Goal: Use online tool/utility: Utilize a website feature to perform a specific function

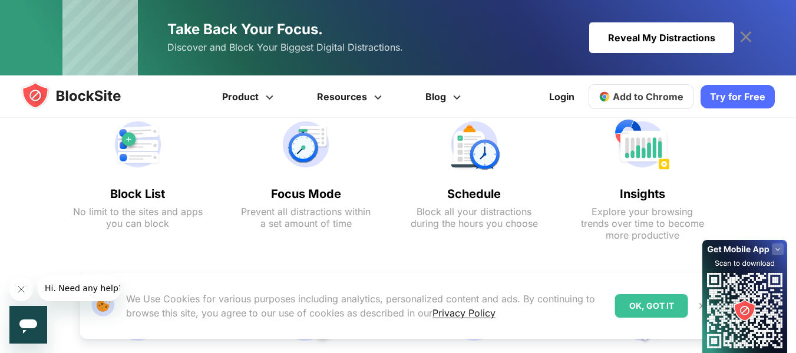
scroll to position [589, 0]
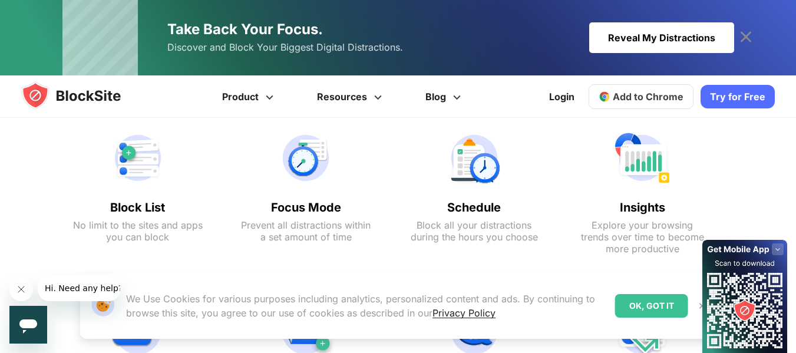
click at [658, 303] on div "OK, GOT IT" at bounding box center [651, 306] width 73 height 24
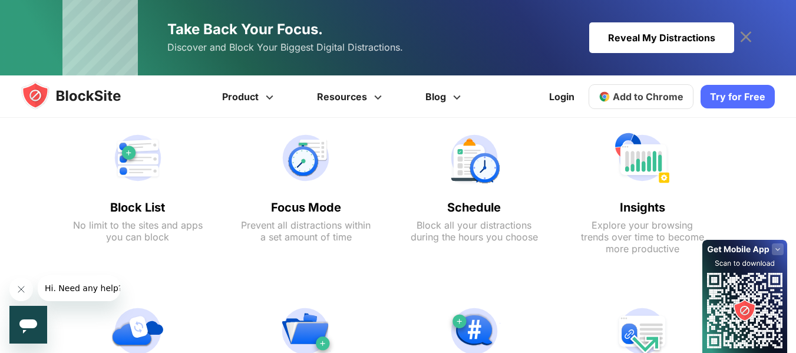
click at [779, 248] on icon at bounding box center [777, 249] width 5 height 3
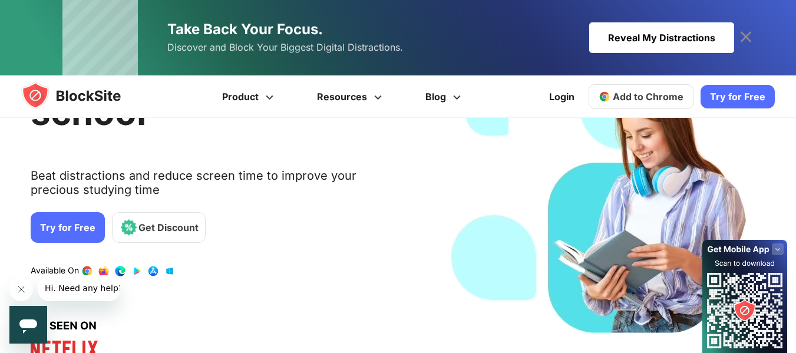
scroll to position [0, 0]
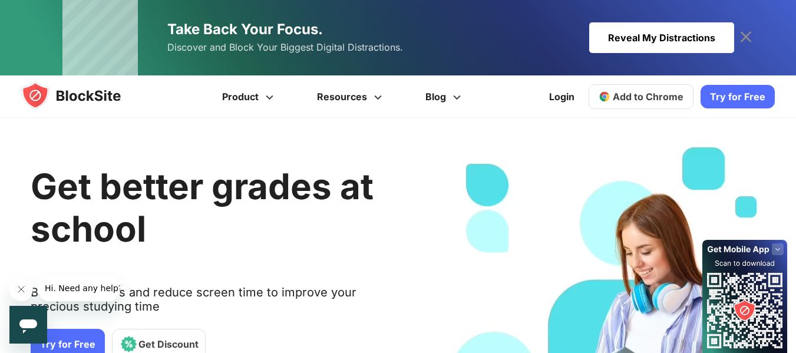
click at [634, 95] on span "Add to Chrome" at bounding box center [648, 97] width 71 height 12
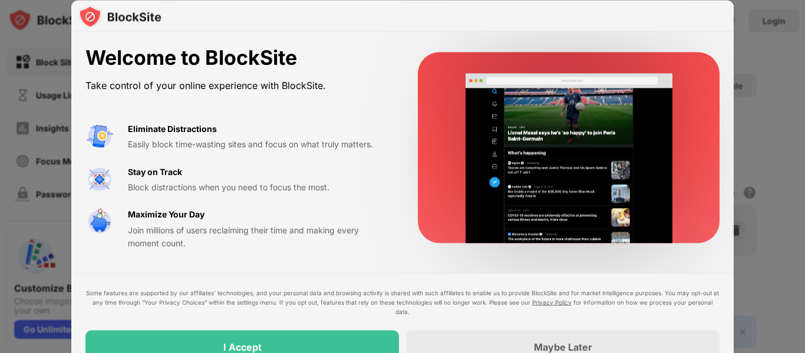
click at [341, 59] on div "Welcome to BlockSite" at bounding box center [237, 58] width 304 height 24
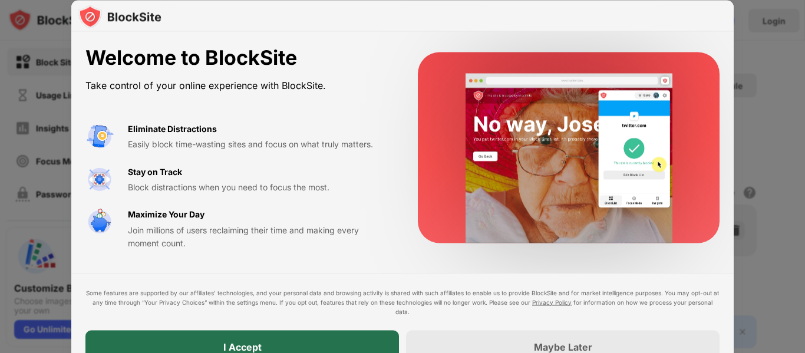
click at [265, 341] on div "I Accept" at bounding box center [241, 346] width 313 height 33
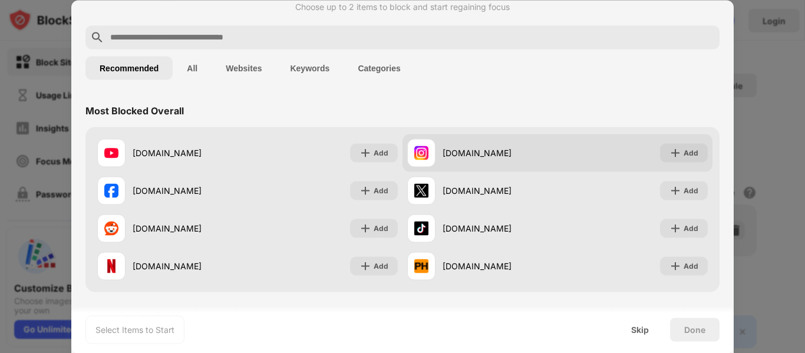
scroll to position [59, 0]
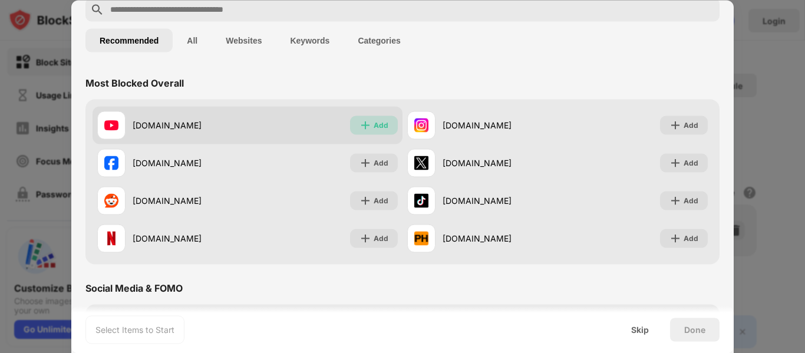
click at [368, 121] on div "Add" at bounding box center [374, 124] width 48 height 19
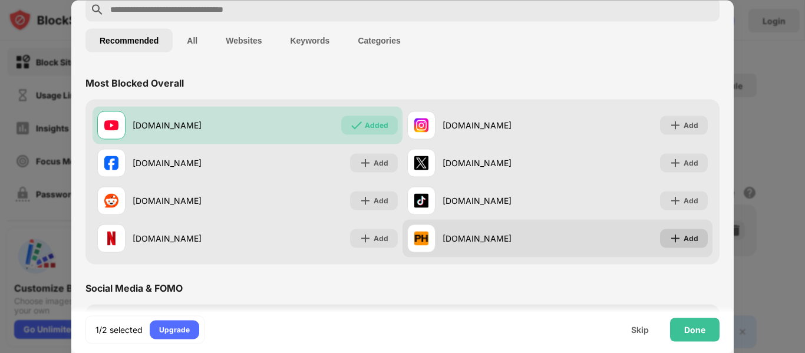
click at [683, 236] on div "Add" at bounding box center [690, 238] width 15 height 12
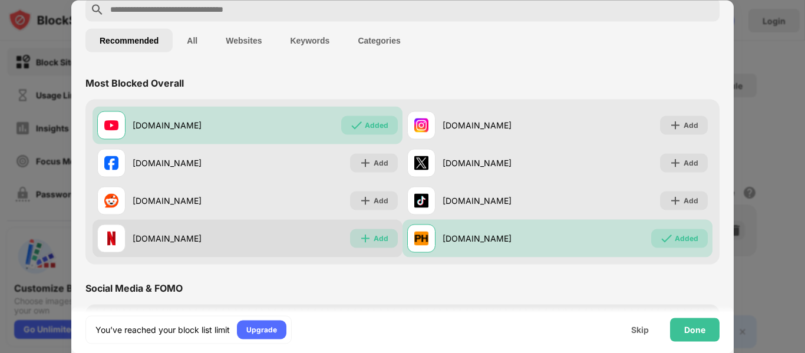
click at [378, 236] on div "Add" at bounding box center [381, 238] width 15 height 12
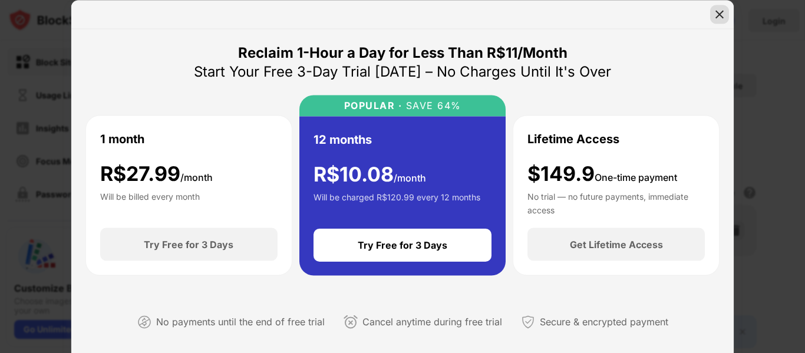
click at [718, 18] on img at bounding box center [719, 14] width 12 height 12
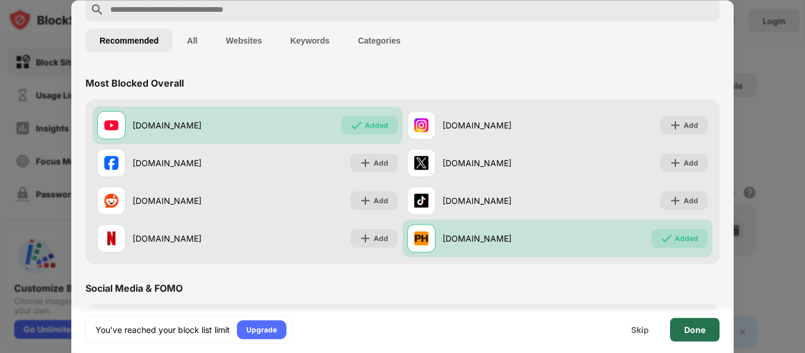
click at [699, 331] on div "Done" at bounding box center [694, 329] width 21 height 9
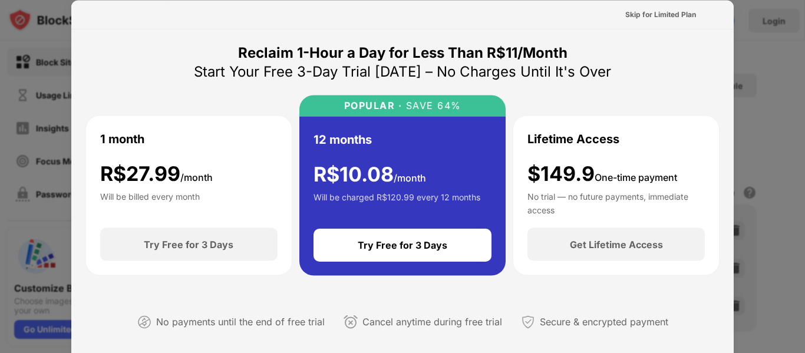
click at [659, 131] on div "Lifetime Access $149.9 One-time payment No trial — no future payments, immediat…" at bounding box center [615, 172] width 177 height 84
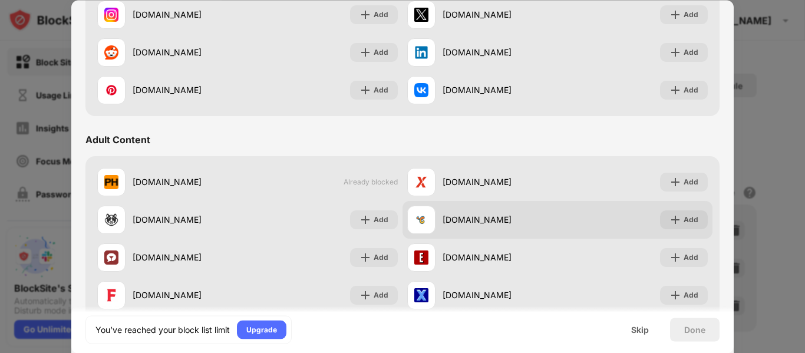
scroll to position [412, 0]
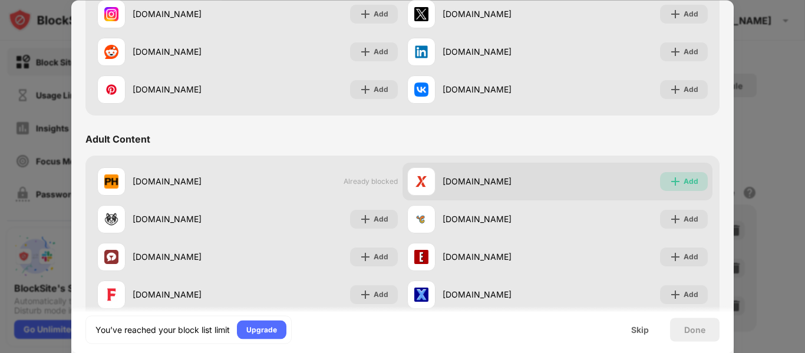
click at [683, 174] on div "Add" at bounding box center [684, 181] width 48 height 19
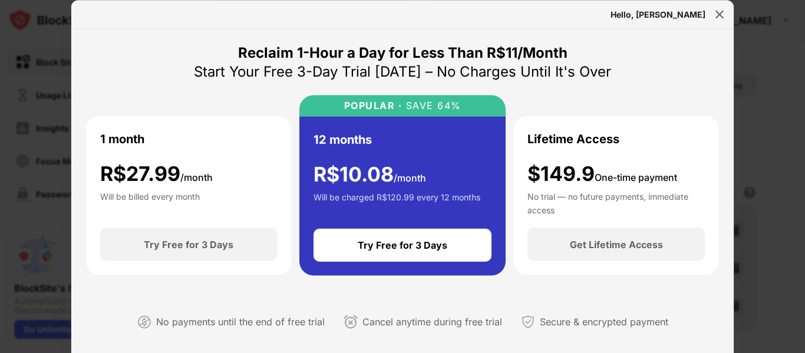
click at [690, 15] on div "Hello, [PERSON_NAME]" at bounding box center [657, 13] width 95 height 9
drag, startPoint x: 713, startPoint y: 25, endPoint x: 695, endPoint y: 71, distance: 48.9
click at [711, 29] on div "Hello, José Reclaim 1-Hour a Day for Less Than R$11/Month Start Your Free 3-Day…" at bounding box center [402, 188] width 662 height 377
click at [719, 14] on img at bounding box center [719, 14] width 12 height 12
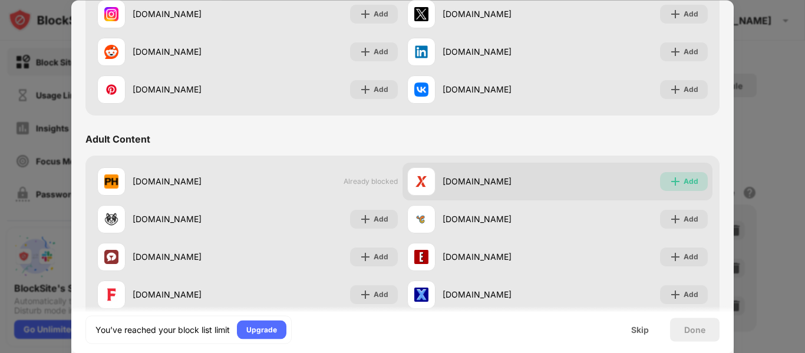
click at [687, 187] on div "Add" at bounding box center [684, 181] width 48 height 19
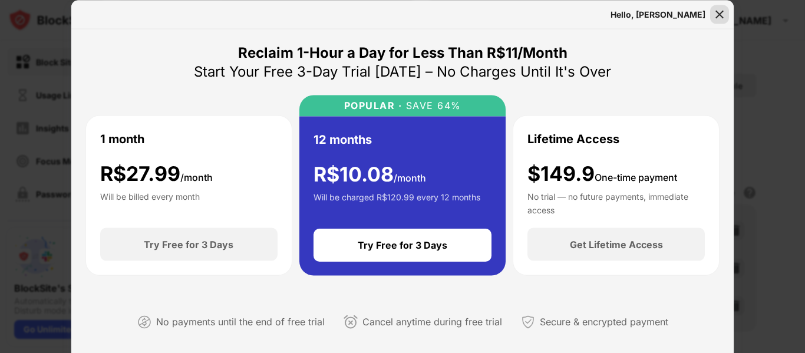
click at [720, 13] on img at bounding box center [719, 14] width 12 height 12
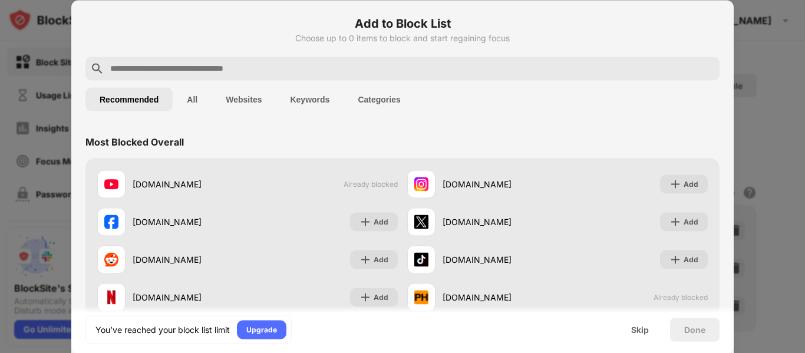
click at [769, 64] on div at bounding box center [402, 176] width 805 height 353
click at [620, 105] on div "Recommended All Websites Keywords Categories" at bounding box center [402, 99] width 634 height 38
click at [640, 329] on div "Skip" at bounding box center [640, 329] width 18 height 9
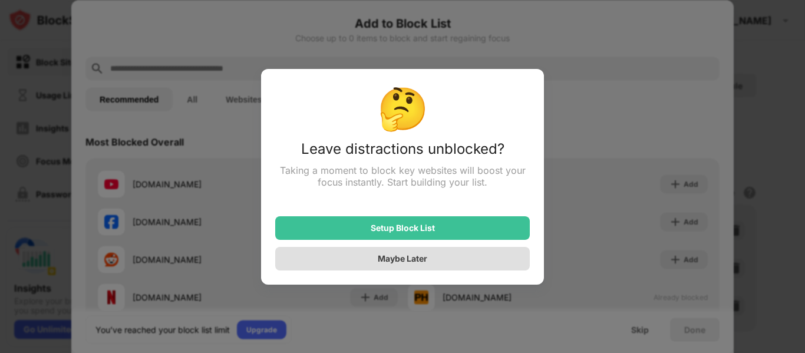
click at [424, 262] on div "Maybe Later" at bounding box center [402, 258] width 49 height 10
